Goal: Task Accomplishment & Management: Manage account settings

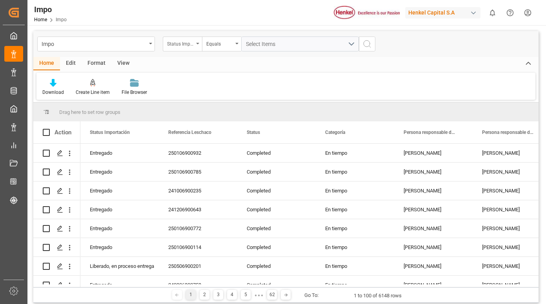
click at [185, 42] on div "Status Importación" at bounding box center [180, 42] width 27 height 9
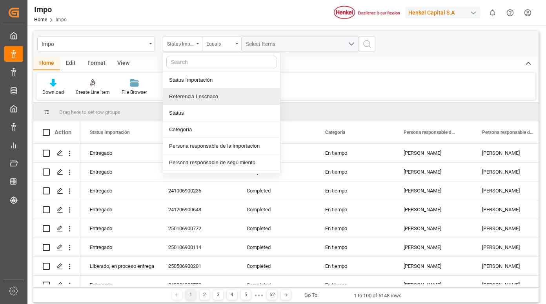
click at [199, 95] on div "Referencia Leschaco" at bounding box center [221, 96] width 117 height 16
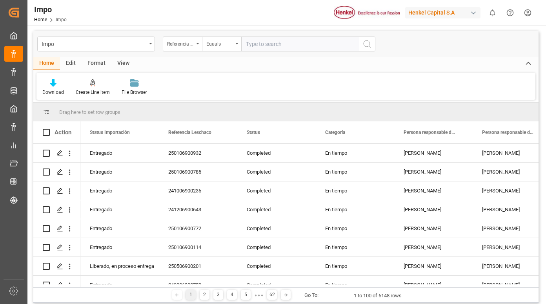
click at [258, 45] on input "text" at bounding box center [300, 43] width 118 height 15
type input "250906900257"
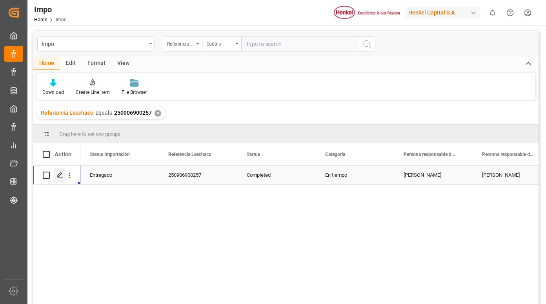
click at [59, 171] on div "Press SPACE to select this row." at bounding box center [60, 175] width 12 height 15
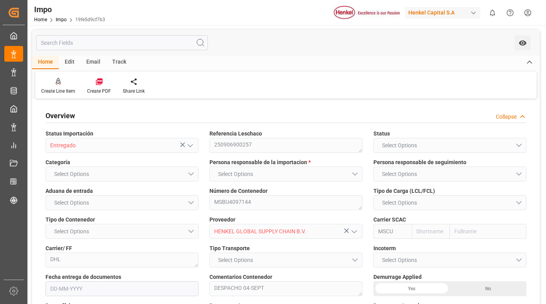
type input "MSC"
type input "Mediterranean Shipping Company"
type input "7"
type input "50"
type input "18"
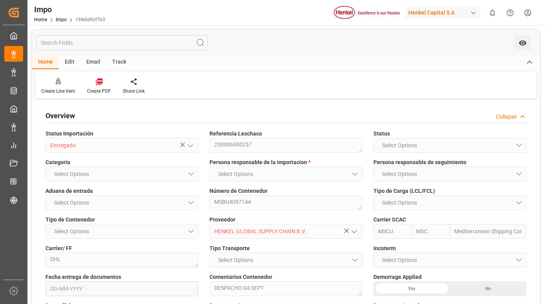
type input "[DATE]"
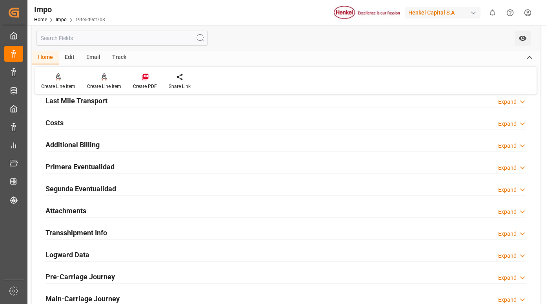
scroll to position [706, 0]
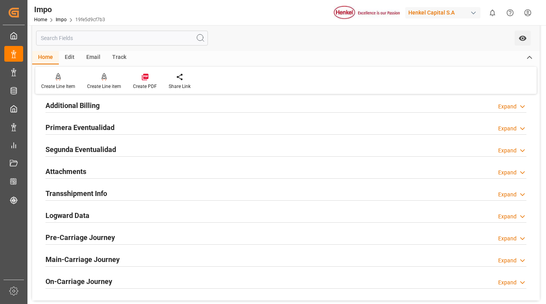
click at [94, 126] on h2 "Primera Eventualidad" at bounding box center [79, 127] width 69 height 11
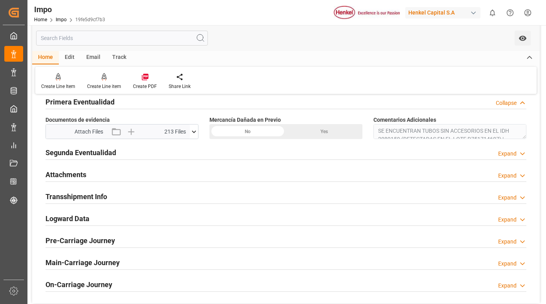
scroll to position [745, 0]
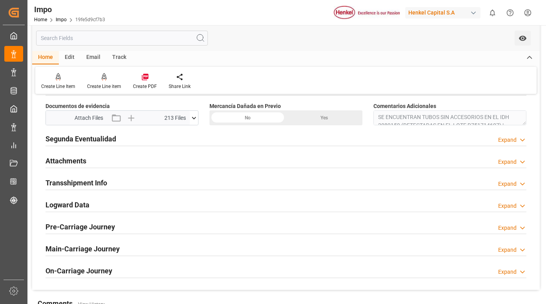
click at [194, 120] on icon at bounding box center [194, 118] width 8 height 8
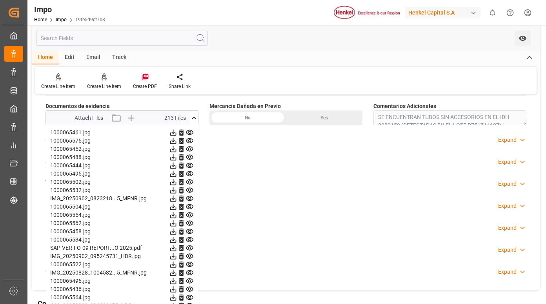
click at [187, 130] on icon at bounding box center [190, 132] width 8 height 8
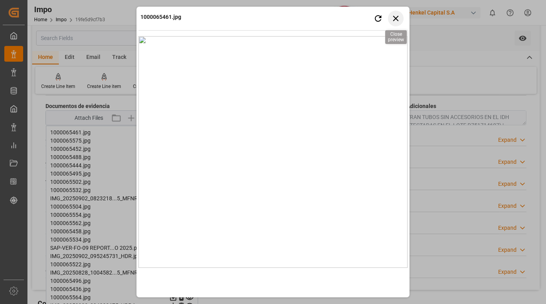
click at [396, 16] on icon "button" at bounding box center [396, 18] width 10 height 10
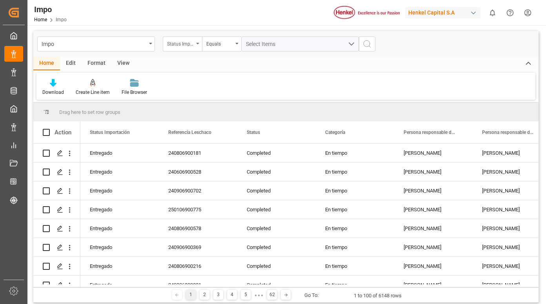
click at [195, 45] on div "Status Importación" at bounding box center [182, 43] width 39 height 15
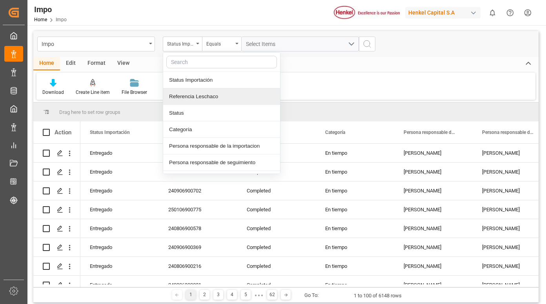
click at [197, 96] on div "Referencia Leschaco" at bounding box center [221, 96] width 117 height 16
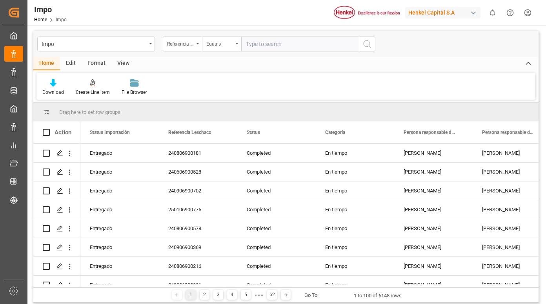
click at [268, 44] on input "text" at bounding box center [300, 43] width 118 height 15
type input "250906900257"
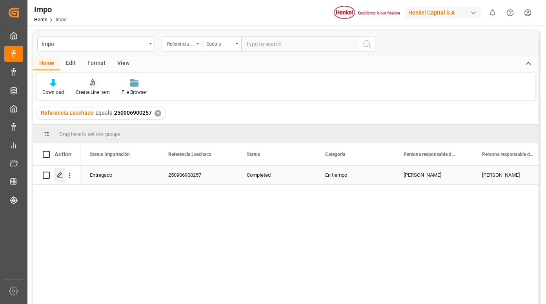
click at [60, 175] on icon "Press SPACE to select this row." at bounding box center [60, 175] width 6 height 6
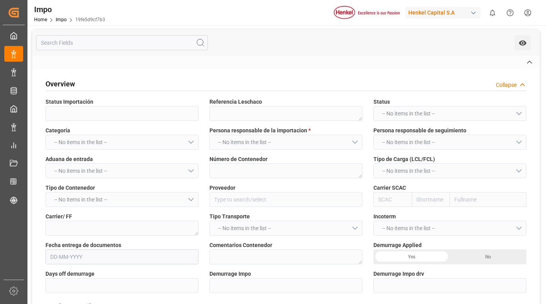
type input "Entregado"
type textarea "250906900257"
type textarea "MSBU4097144"
type input "HENKEL GLOBAL SUPPLY CHAIN B.V."
type input "MSCU"
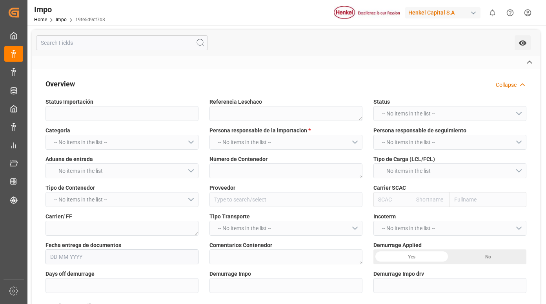
type textarea "DHL"
type textarea "DESPACHO 04-SEPT"
type input "AA"
type textarea "AA"
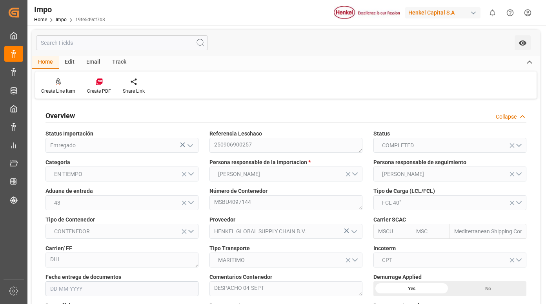
type input "MSC"
type input "Mediterranean Shipping Company"
type input "7"
type input "50"
type input "18"
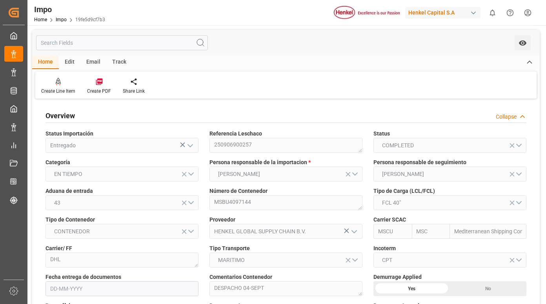
type input "[DATE]"
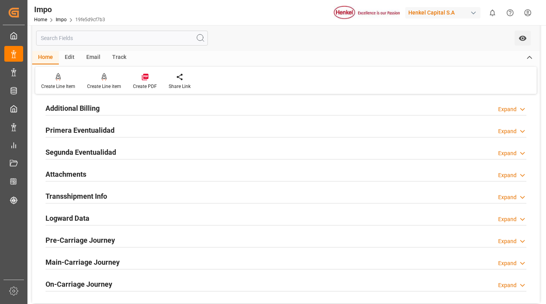
scroll to position [706, 0]
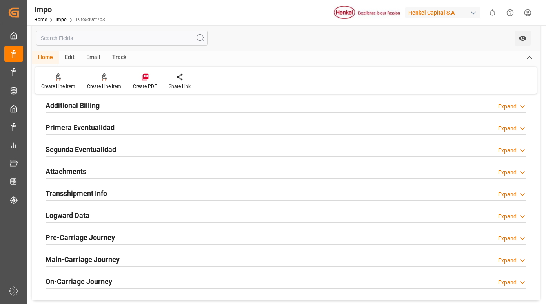
click at [101, 127] on h2 "Primera Eventualidad" at bounding box center [79, 127] width 69 height 11
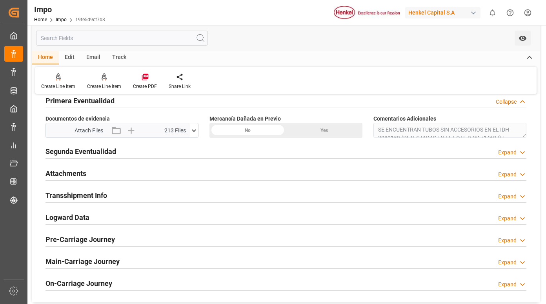
scroll to position [745, 0]
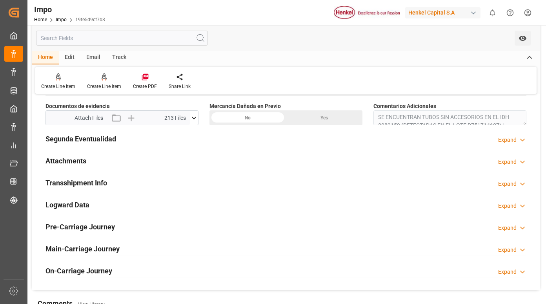
click at [195, 119] on icon at bounding box center [194, 118] width 8 height 8
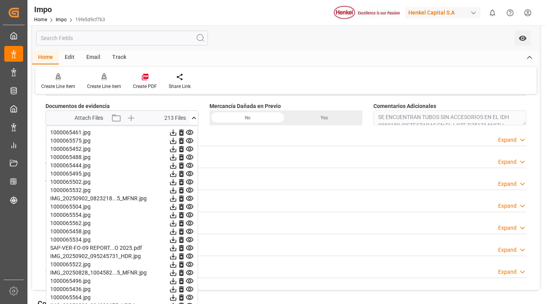
click at [191, 131] on icon at bounding box center [189, 132] width 7 height 5
click at [187, 142] on icon at bounding box center [189, 140] width 7 height 5
click at [189, 149] on icon at bounding box center [189, 148] width 7 height 5
click at [191, 156] on icon at bounding box center [190, 157] width 8 height 8
click at [188, 155] on icon at bounding box center [189, 157] width 7 height 5
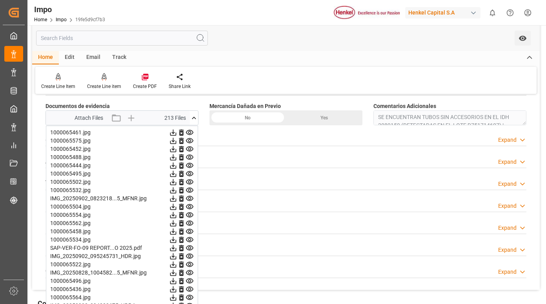
click at [191, 164] on icon at bounding box center [190, 165] width 8 height 8
click at [189, 172] on icon at bounding box center [190, 173] width 8 height 8
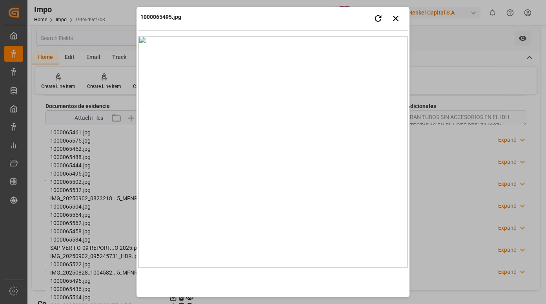
click at [233, 13] on div "1000065495.jpg Retry Close preview" at bounding box center [272, 20] width 269 height 22
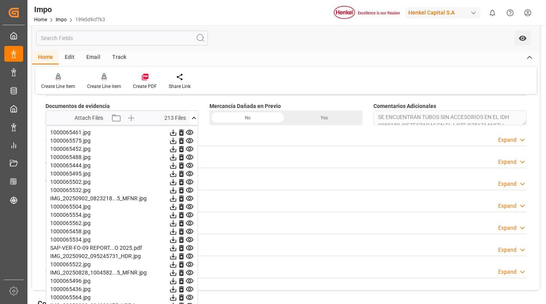
click at [190, 180] on icon at bounding box center [189, 181] width 7 height 5
click at [189, 189] on icon at bounding box center [189, 189] width 7 height 5
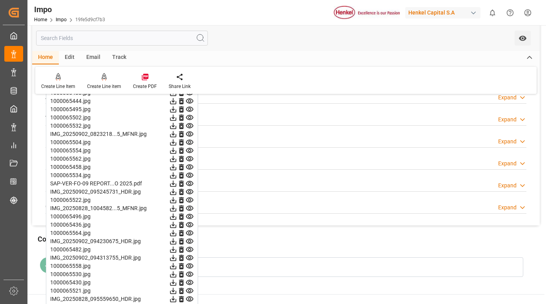
scroll to position [824, 0]
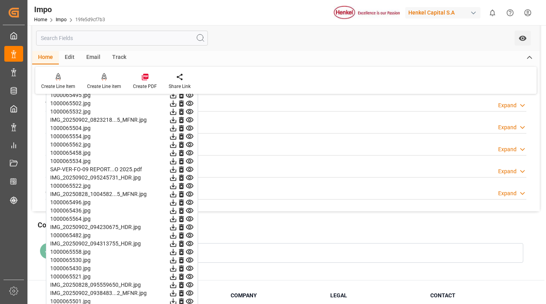
click at [188, 120] on icon at bounding box center [189, 119] width 7 height 5
click at [187, 128] on icon at bounding box center [190, 128] width 8 height 8
click at [190, 136] on icon at bounding box center [190, 136] width 8 height 8
click at [191, 144] on icon at bounding box center [190, 144] width 8 height 8
click at [191, 151] on icon at bounding box center [189, 152] width 7 height 5
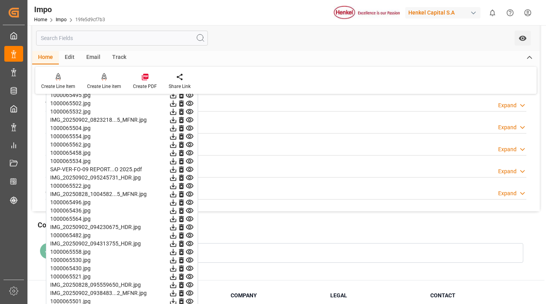
click at [190, 160] on icon at bounding box center [189, 160] width 7 height 5
click at [190, 168] on icon at bounding box center [189, 169] width 7 height 5
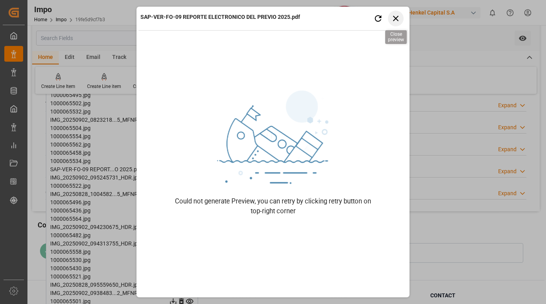
click at [398, 18] on icon "button" at bounding box center [396, 18] width 10 height 10
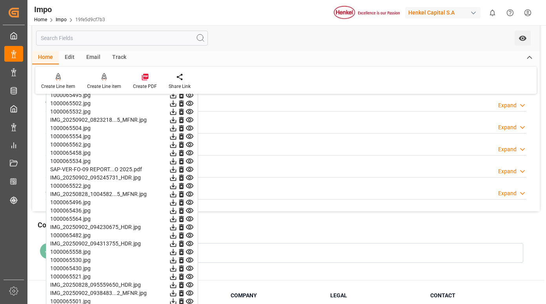
click at [189, 170] on icon at bounding box center [189, 169] width 7 height 5
